Goal: Find specific page/section: Find specific page/section

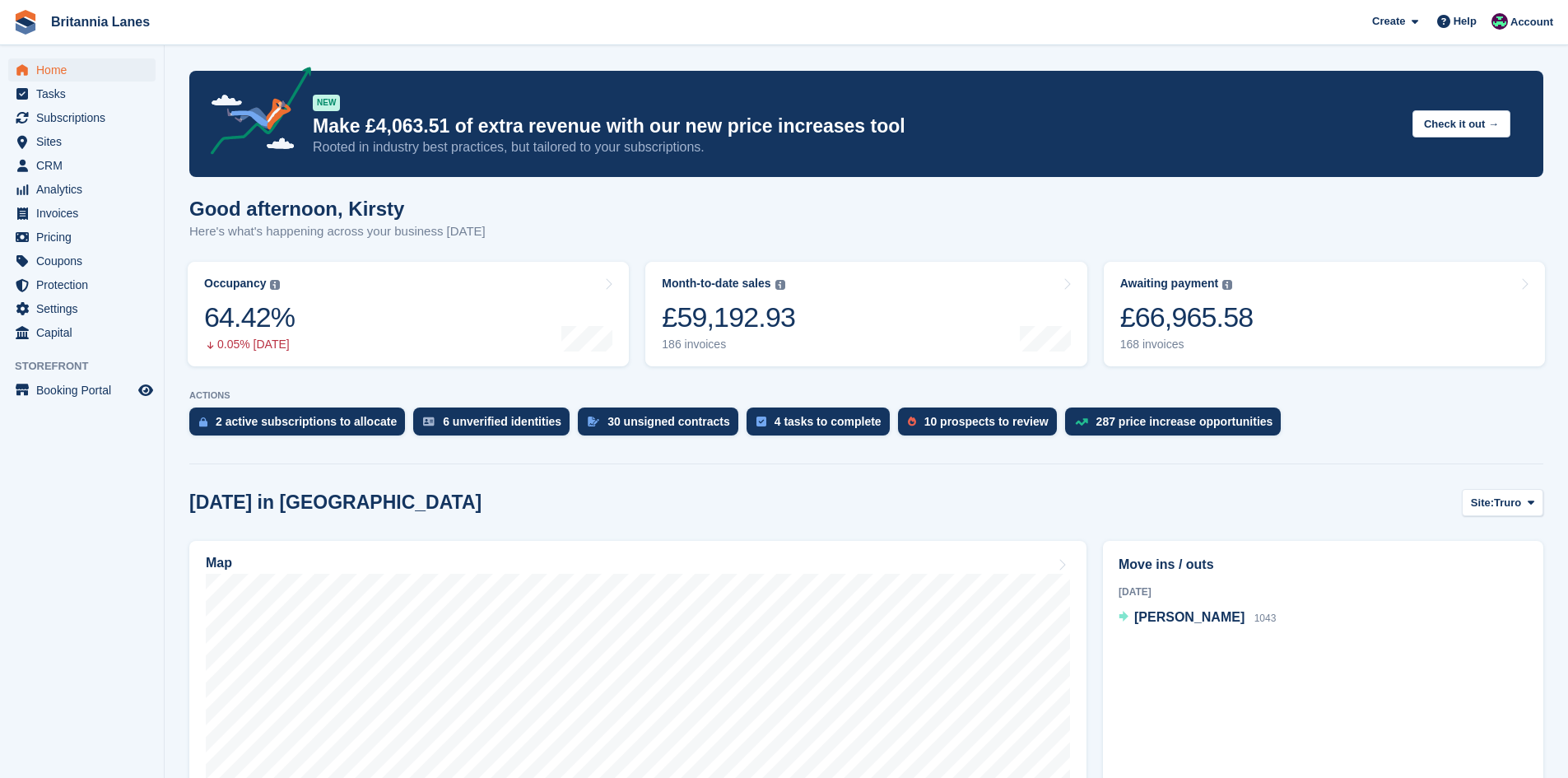
click at [72, 57] on div "Home Tasks Subscriptions Subscriptions Subscriptions Contracts Price increases …" at bounding box center [82, 198] width 164 height 293
click at [61, 66] on span "Home" at bounding box center [86, 70] width 98 height 23
click at [1181, 311] on div "£66,931.09" at bounding box center [1187, 317] width 133 height 34
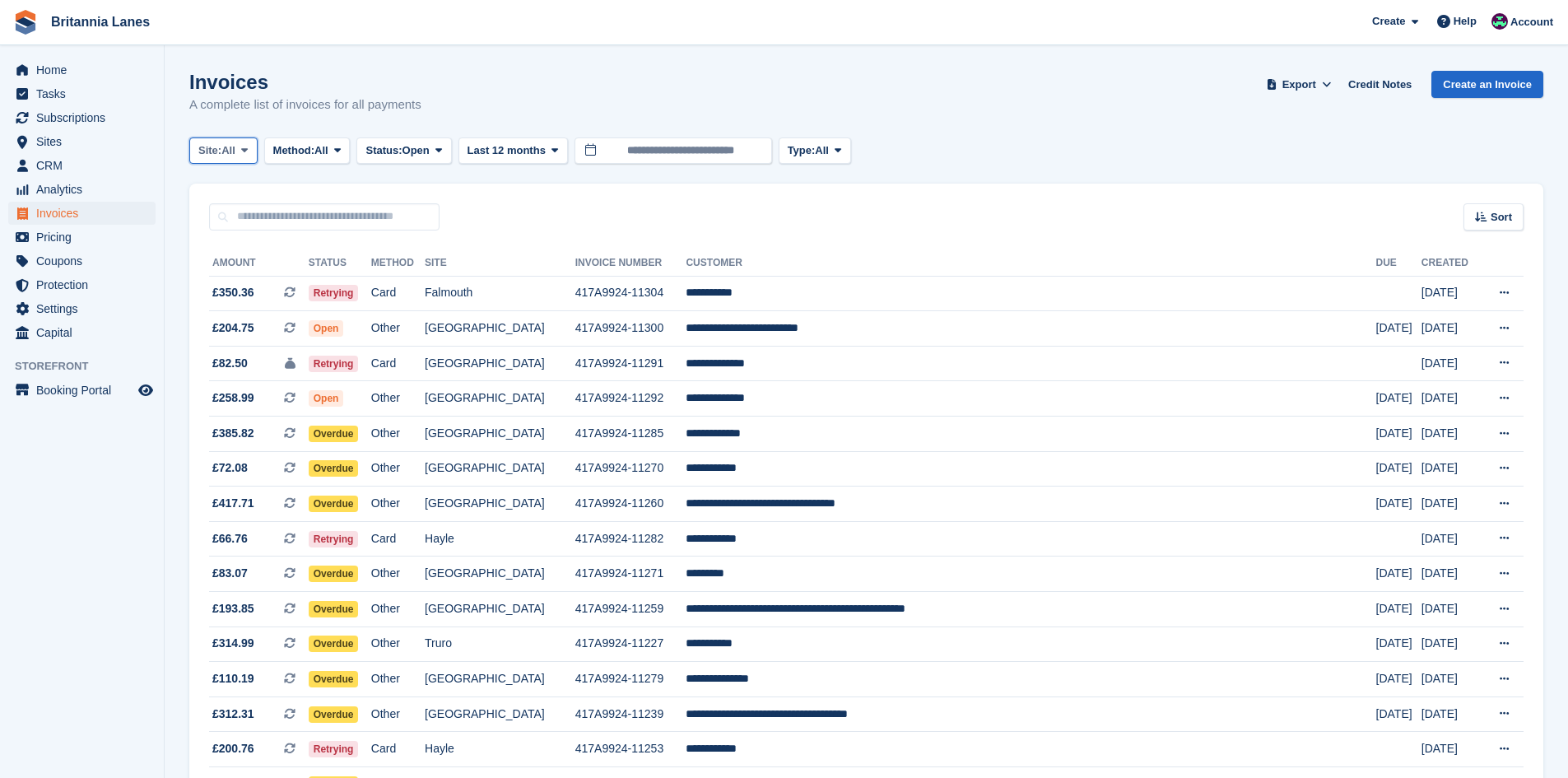
click at [236, 142] on button "Site: All" at bounding box center [223, 150] width 68 height 27
click at [217, 245] on link "Falmouth" at bounding box center [271, 249] width 149 height 29
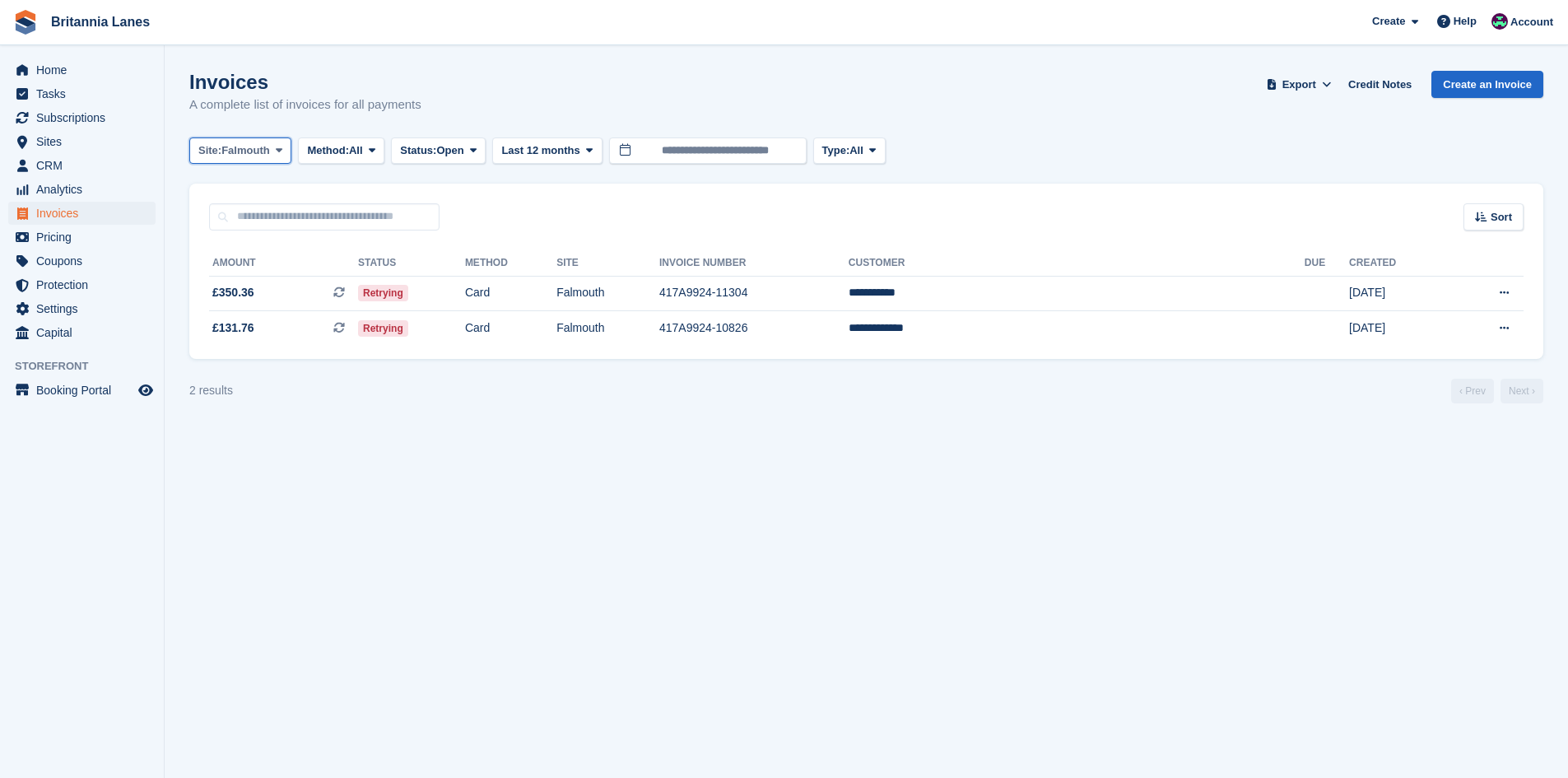
click at [219, 150] on span "Site:" at bounding box center [210, 150] width 23 height 16
click at [225, 312] on link "Hayle" at bounding box center [271, 307] width 149 height 29
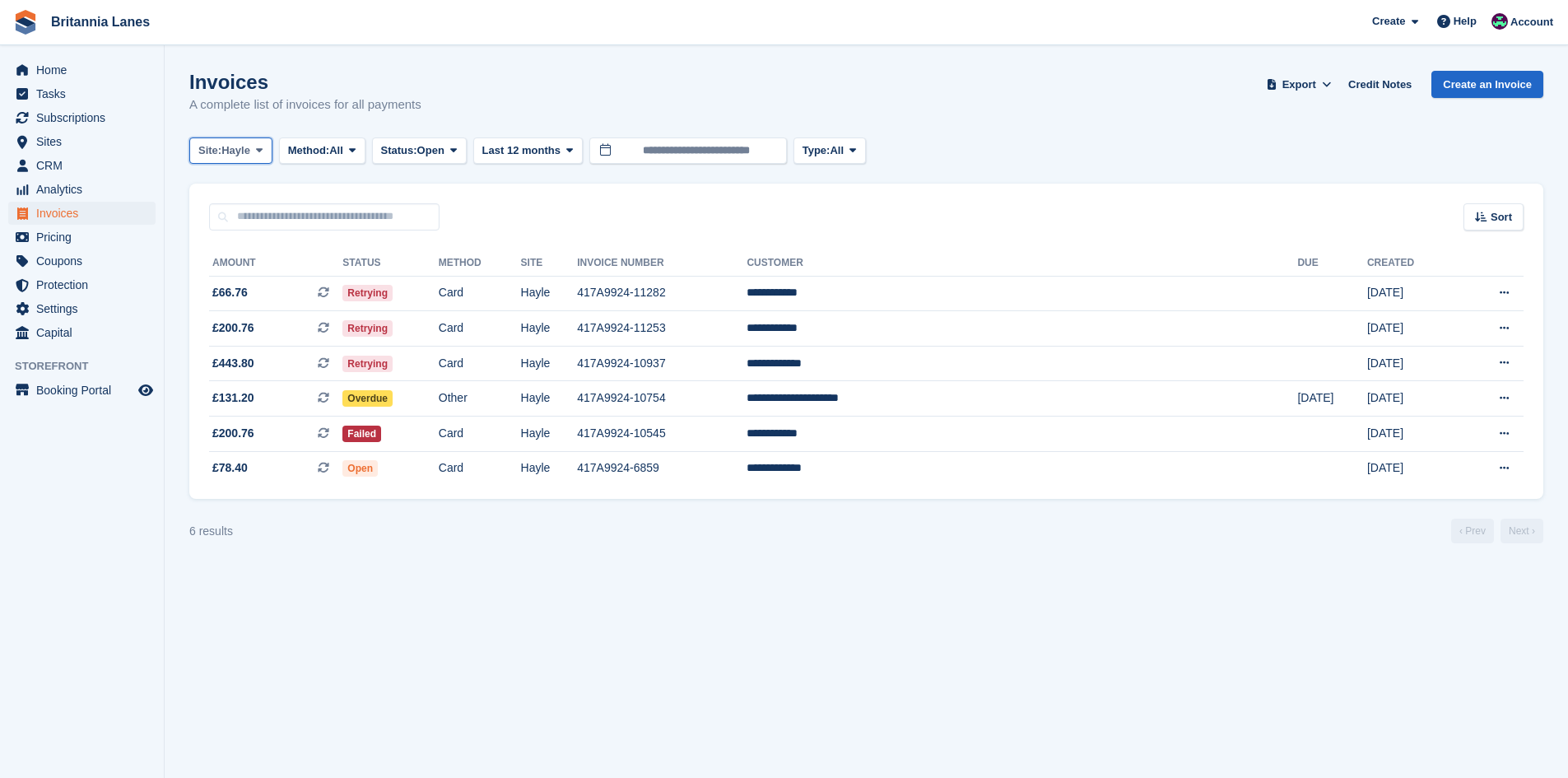
click at [218, 149] on span "Site:" at bounding box center [210, 150] width 23 height 16
click at [220, 208] on link "Truro" at bounding box center [271, 218] width 149 height 29
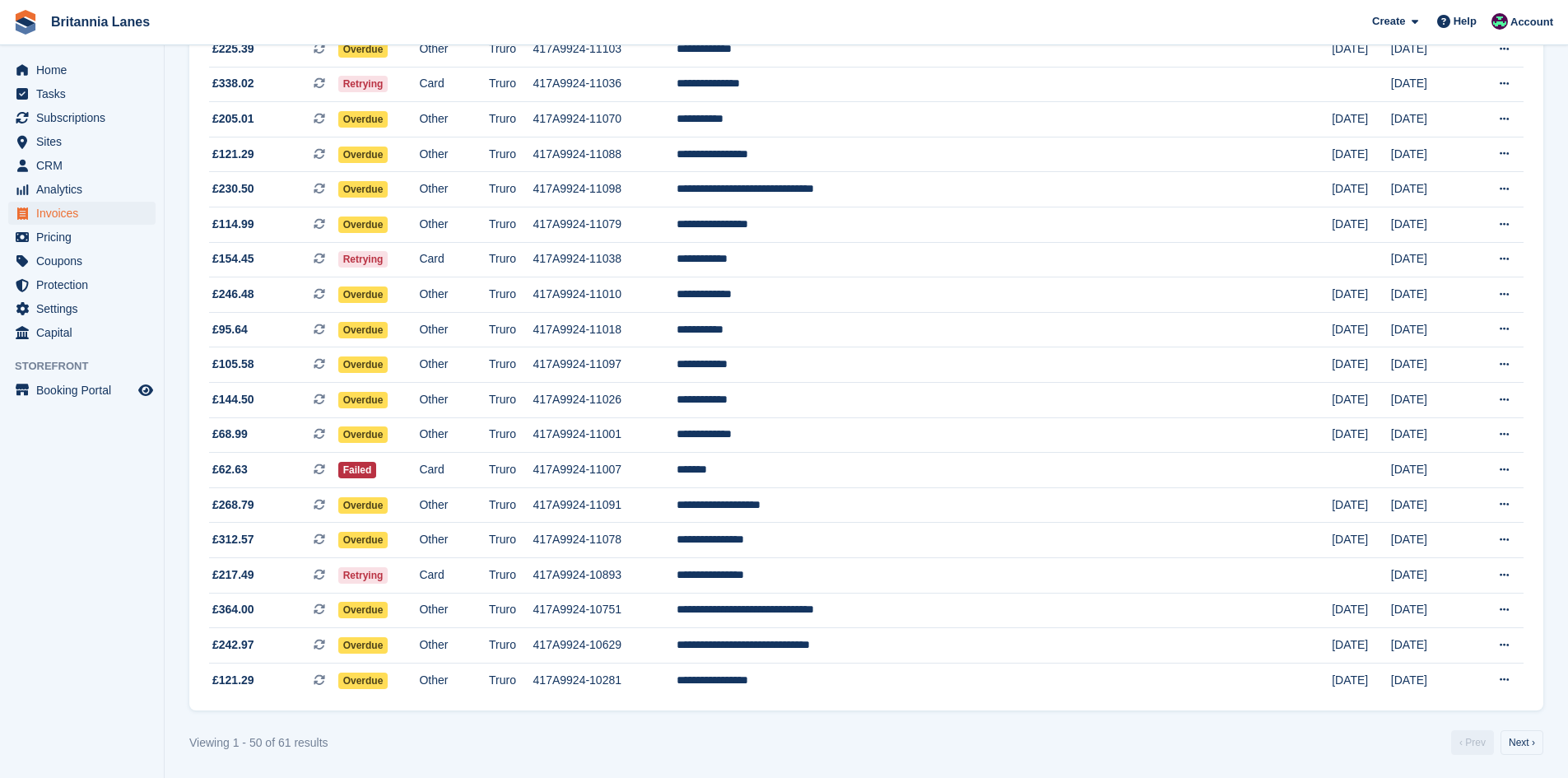
scroll to position [1332, 0]
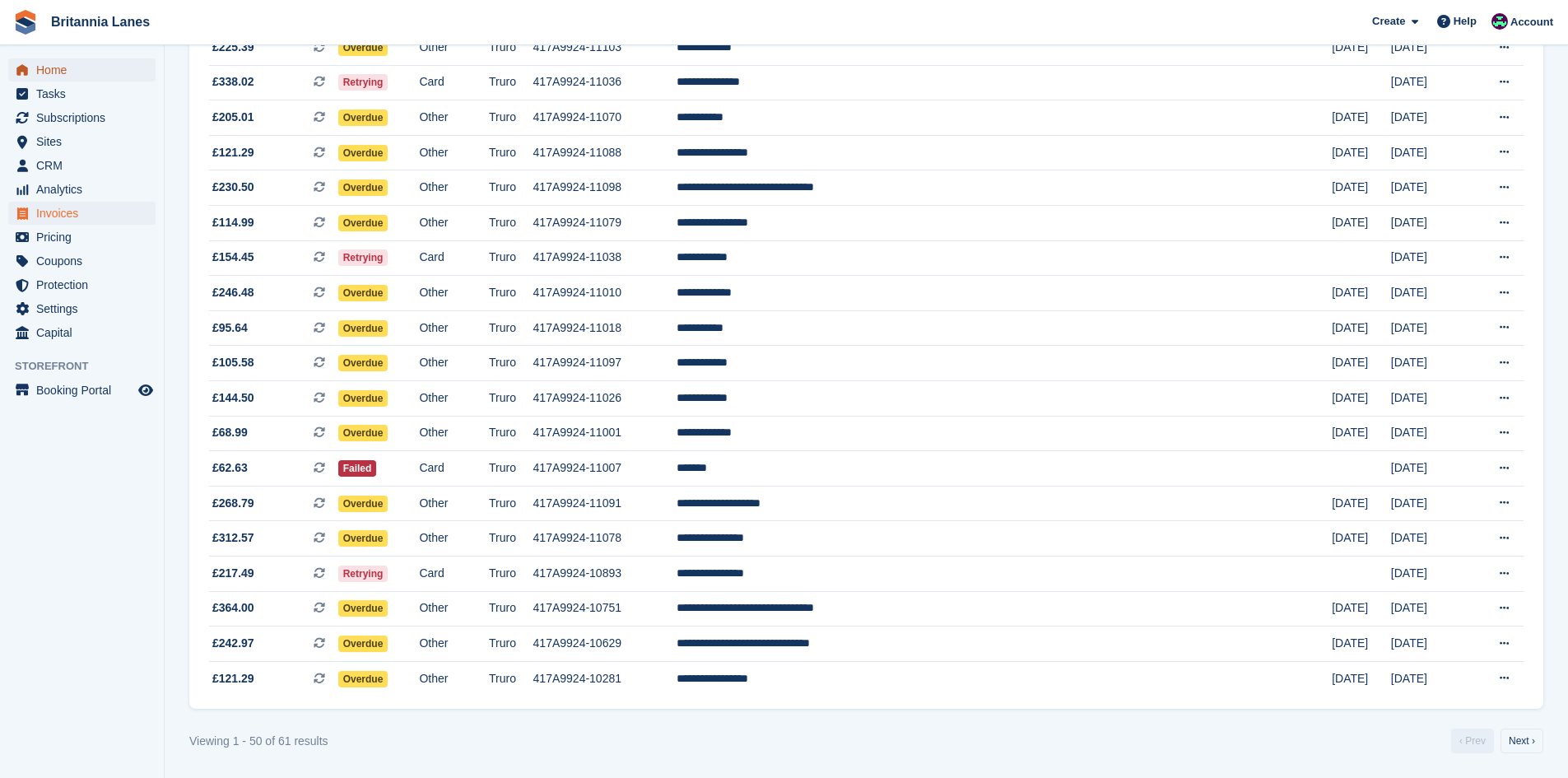
click at [75, 60] on span "Home" at bounding box center [86, 70] width 98 height 23
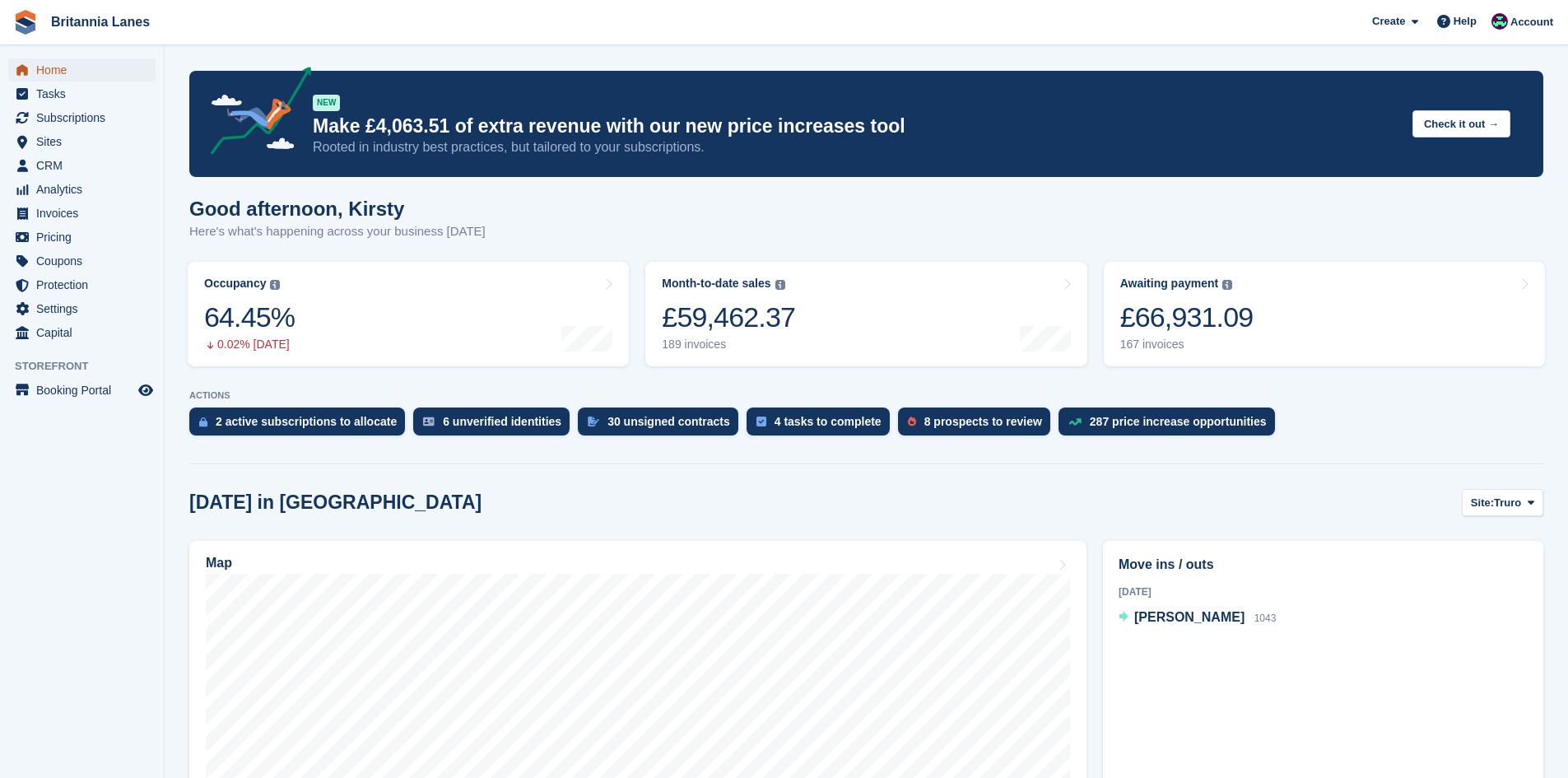
drag, startPoint x: 59, startPoint y: 64, endPoint x: 73, endPoint y: 47, distance: 22.0
click at [59, 64] on span "Home" at bounding box center [86, 70] width 98 height 23
